Goal: Answer question/provide support: Share knowledge or assist other users

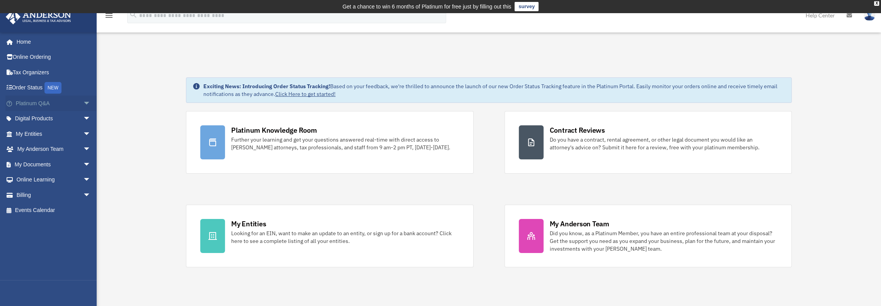
click at [40, 102] on link "Platinum Q&A arrow_drop_down" at bounding box center [53, 102] width 97 height 15
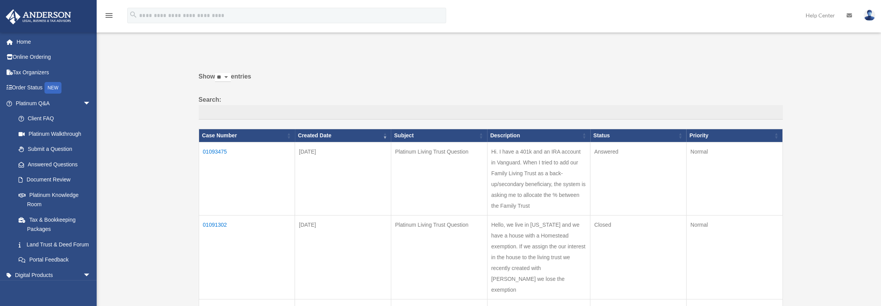
scroll to position [39, 0]
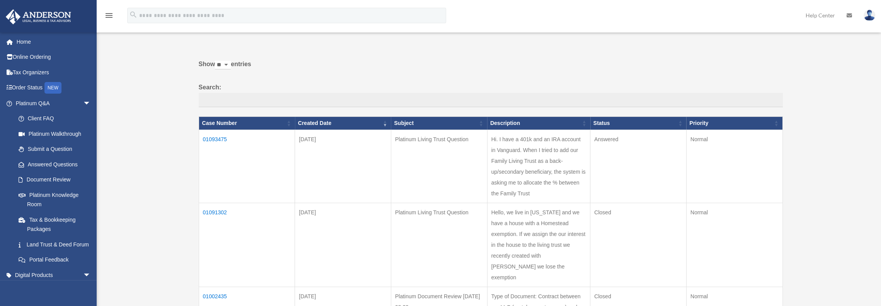
click at [212, 138] on td "01093475" at bounding box center [247, 165] width 96 height 73
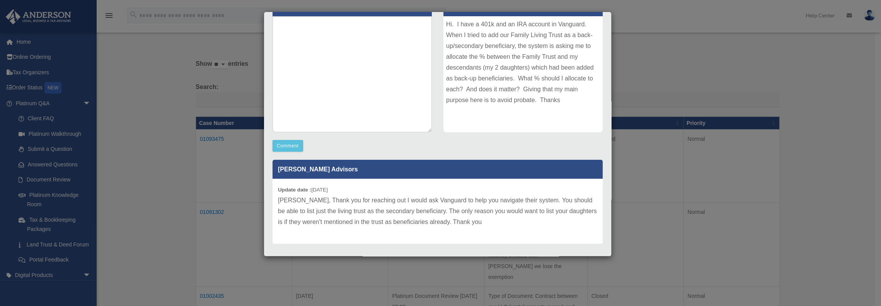
scroll to position [116, 0]
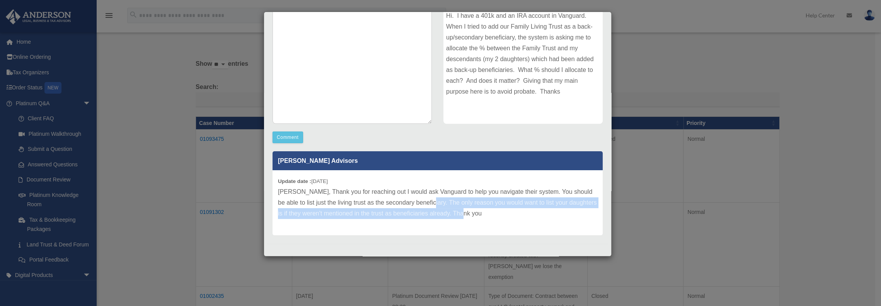
drag, startPoint x: 426, startPoint y: 201, endPoint x: 508, endPoint y: 214, distance: 83.4
click at [508, 214] on p "[PERSON_NAME], Thank you for reaching out I would ask Vanguard to help you navi…" at bounding box center [437, 202] width 319 height 32
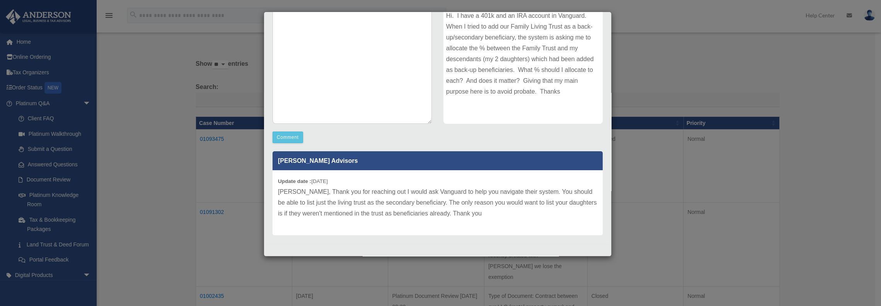
click at [349, 194] on p "[PERSON_NAME], Thank you for reaching out I would ask Vanguard to help you navi…" at bounding box center [437, 202] width 319 height 32
click at [191, 56] on div "Case Detail × Platinum Living Trust Question Case Number 01093475 Created Date …" at bounding box center [440, 153] width 881 height 306
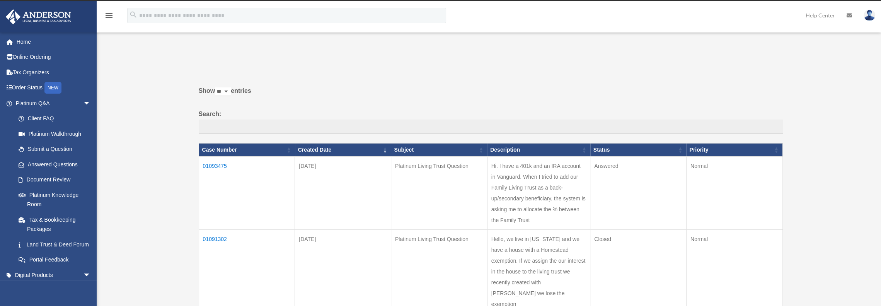
scroll to position [0, 0]
